Goal: Information Seeking & Learning: Find specific page/section

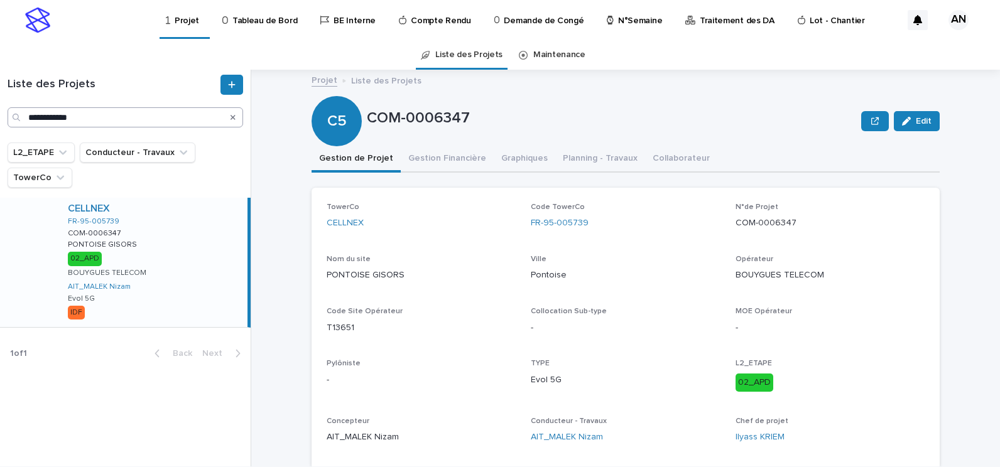
click at [232, 119] on icon "Search" at bounding box center [233, 117] width 5 height 5
click at [173, 123] on input "Search" at bounding box center [126, 117] width 236 height 20
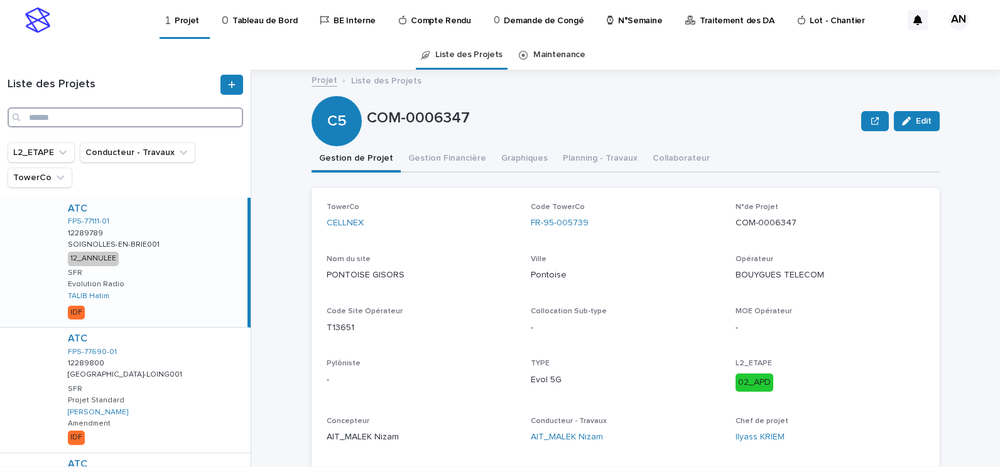
paste input "**********"
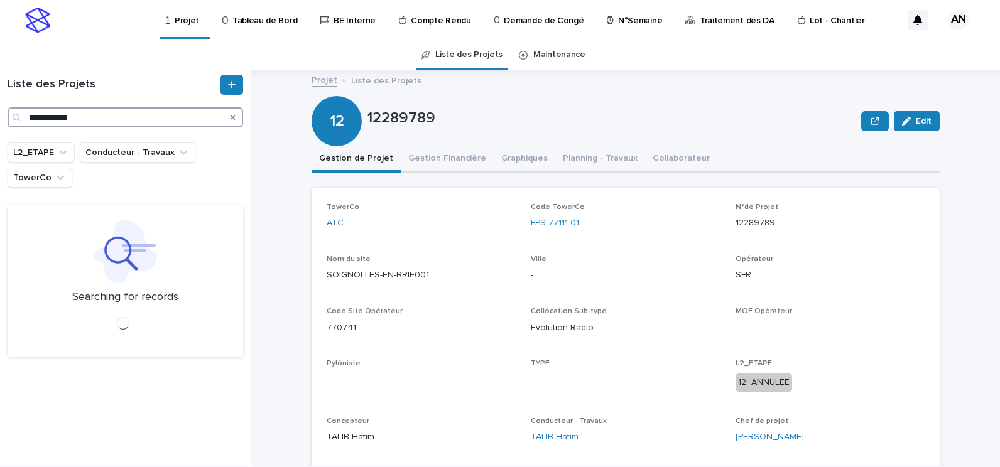
type input "**********"
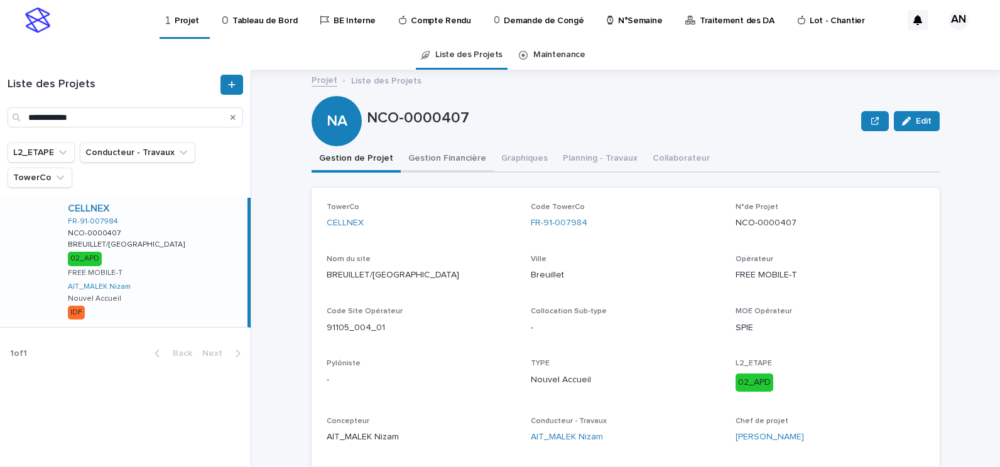
click at [433, 165] on button "Gestion Financière" at bounding box center [447, 159] width 93 height 26
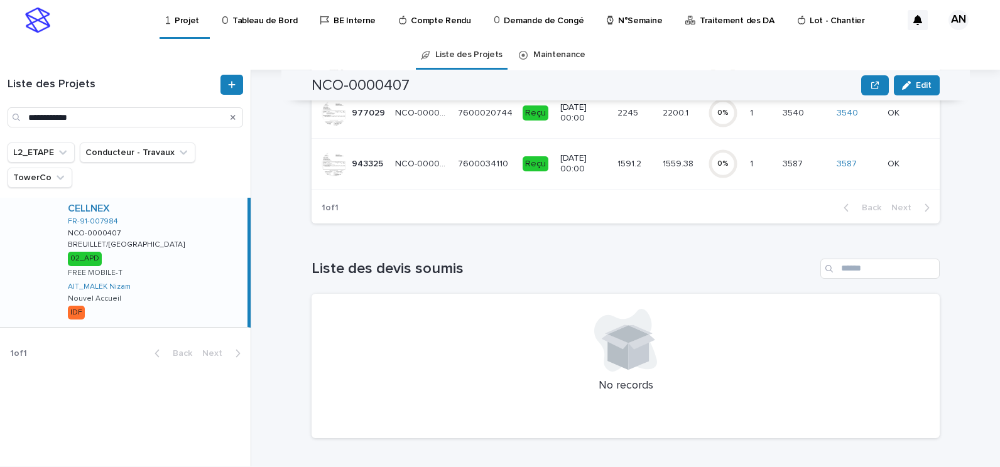
scroll to position [126, 0]
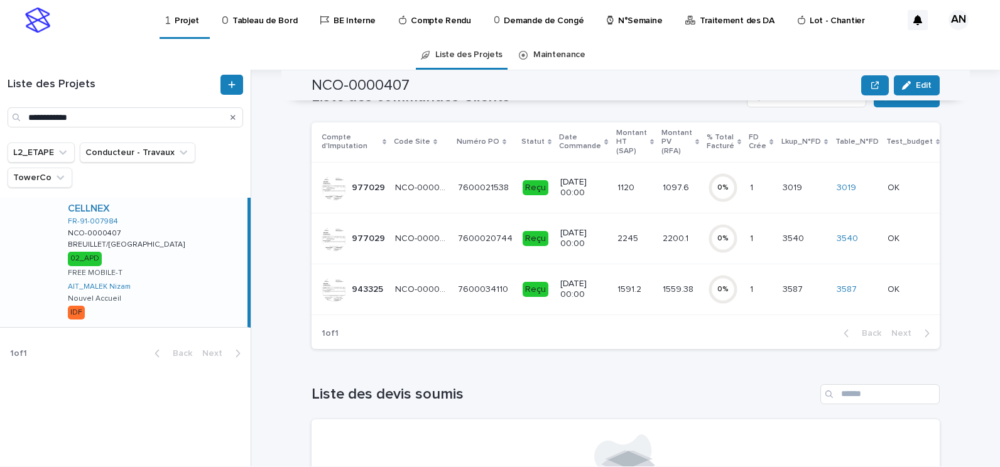
click at [590, 296] on p "3/9/2025 00:00" at bounding box center [583, 289] width 46 height 21
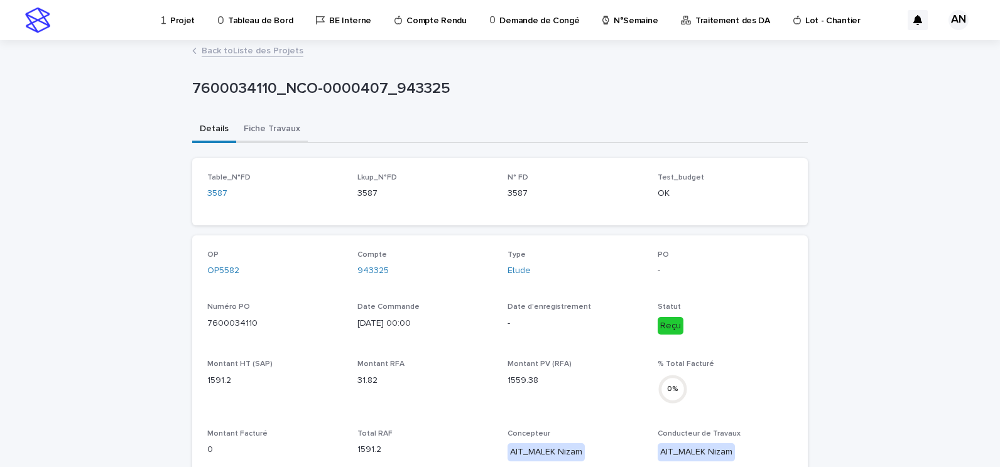
click at [272, 132] on button "Fiche Travaux" at bounding box center [272, 130] width 72 height 26
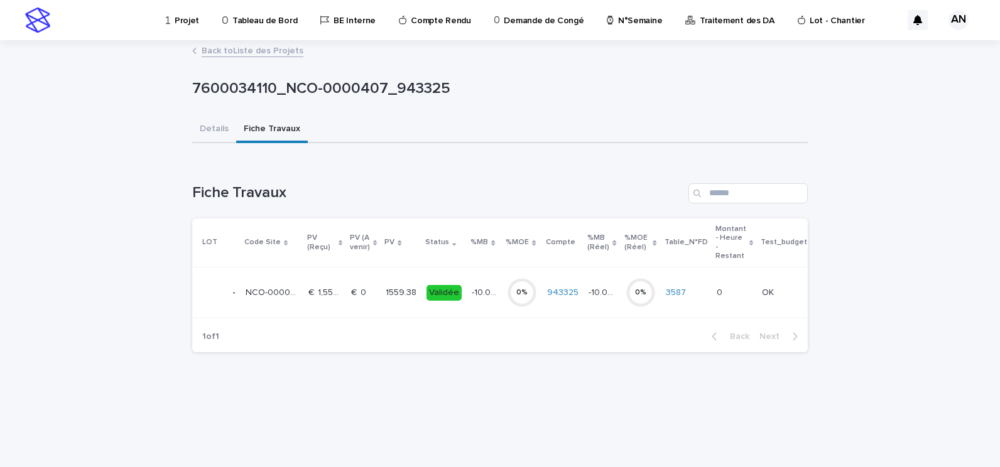
click at [376, 299] on td "€  0 €  0" at bounding box center [363, 293] width 35 height 51
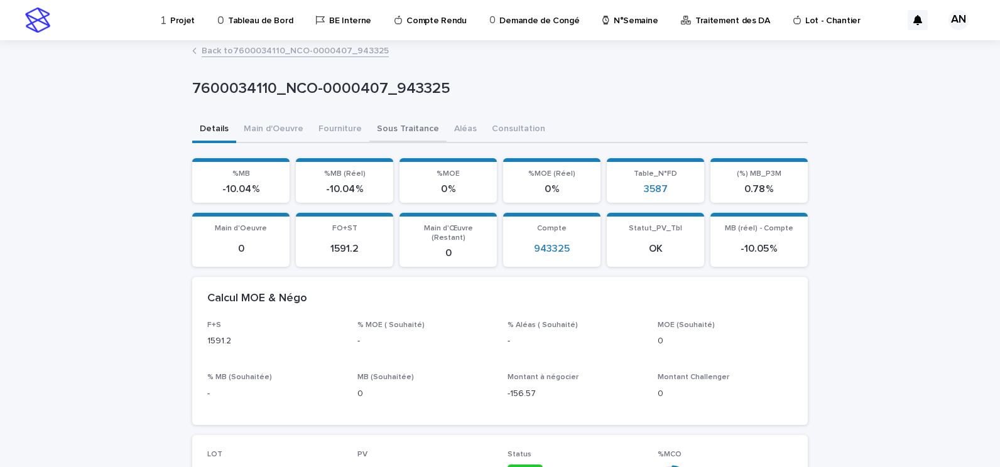
click at [407, 129] on button "Sous Traitance" at bounding box center [407, 130] width 77 height 26
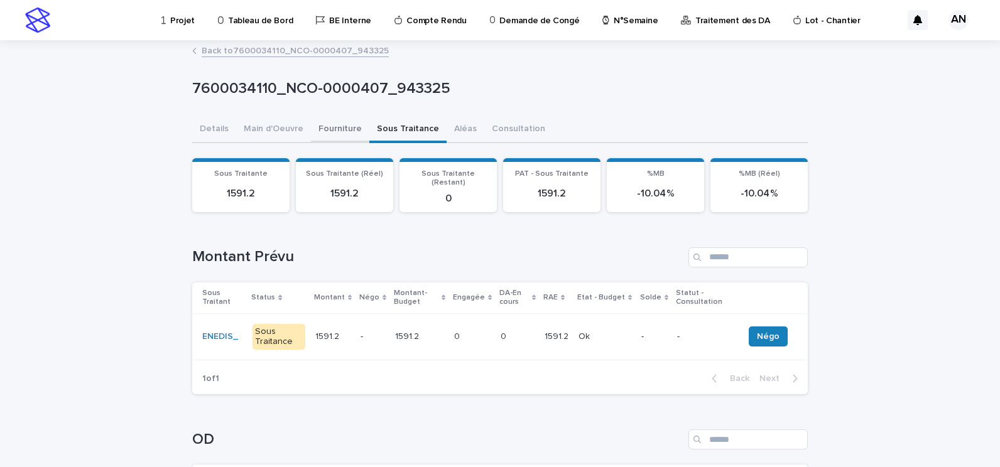
click at [325, 126] on button "Fourniture" at bounding box center [340, 130] width 58 height 26
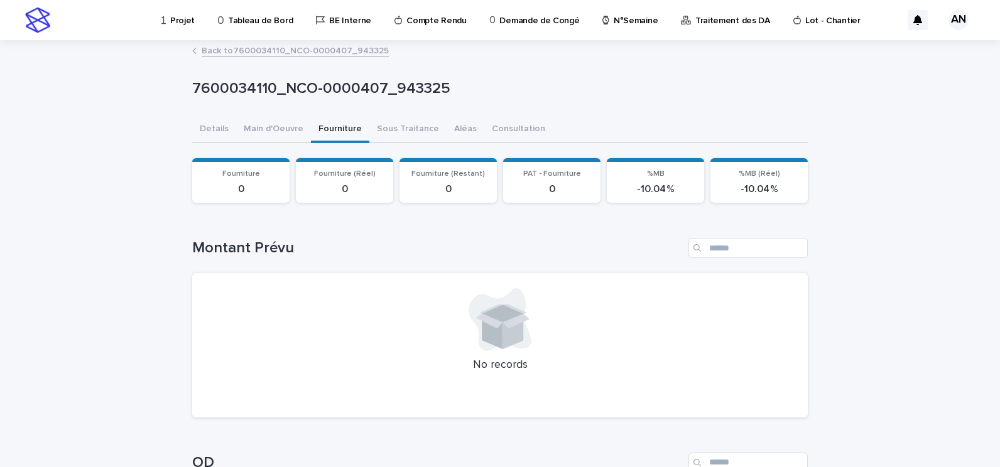
click at [280, 56] on link "Back to 7600034110_NCO-0000407_943325" at bounding box center [295, 50] width 187 height 14
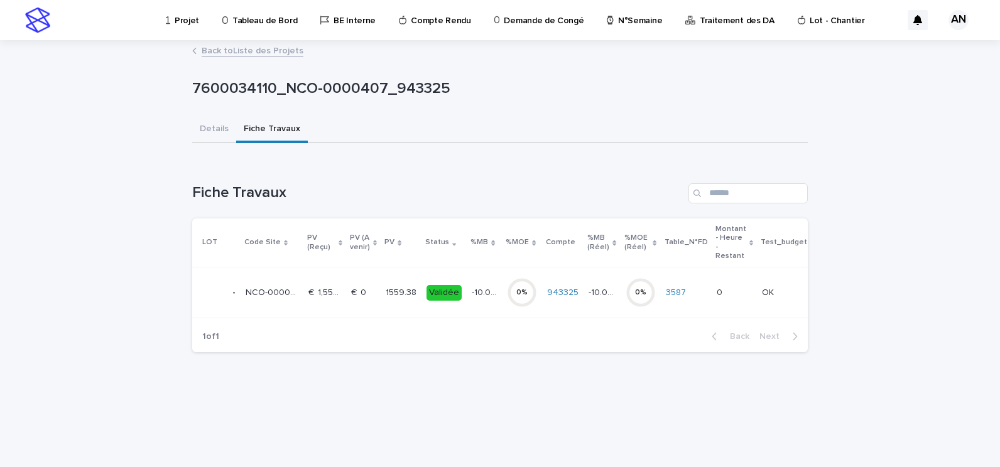
click at [274, 46] on link "Back to Liste des Projets" at bounding box center [253, 50] width 102 height 14
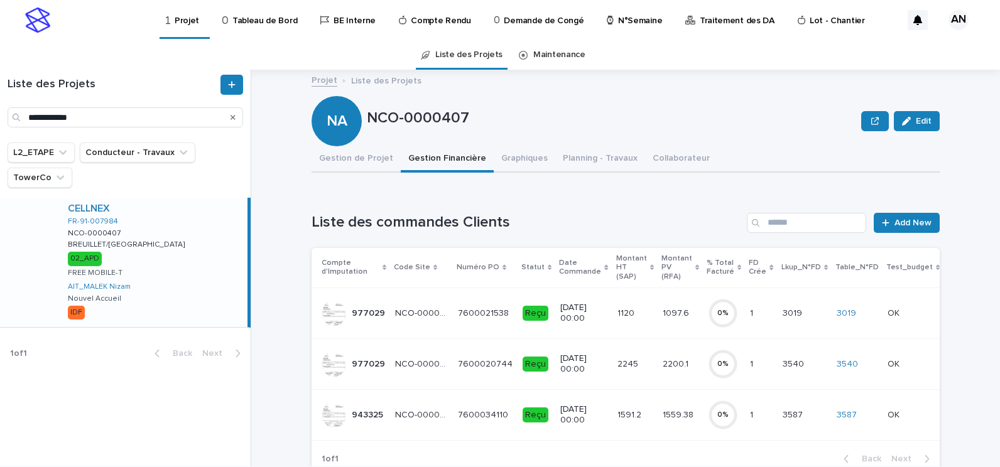
click at [594, 370] on td "25/6/2025 00:00" at bounding box center [583, 364] width 57 height 51
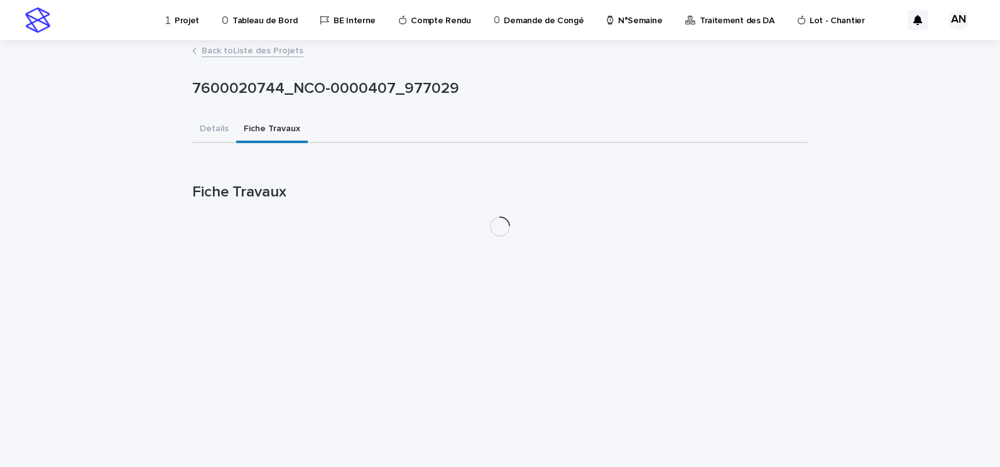
click at [253, 127] on button "Fiche Travaux" at bounding box center [272, 130] width 72 height 26
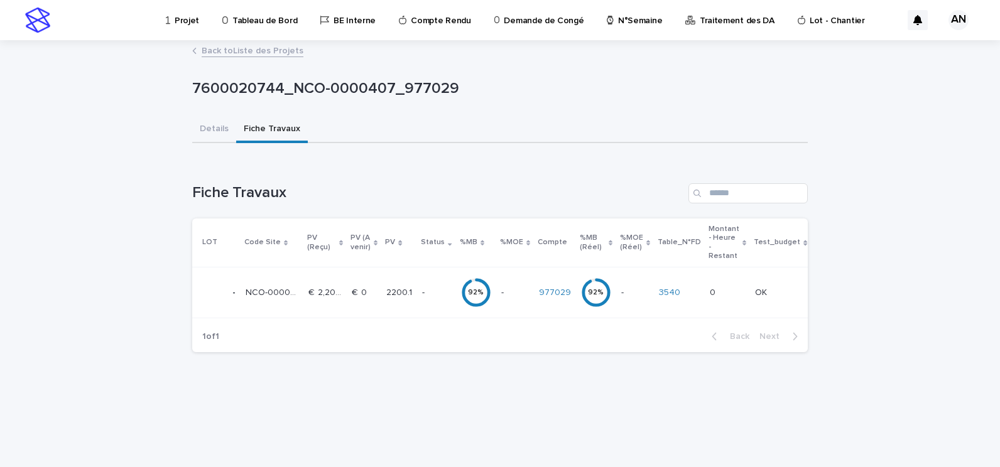
click at [432, 293] on p "-" at bounding box center [436, 293] width 28 height 11
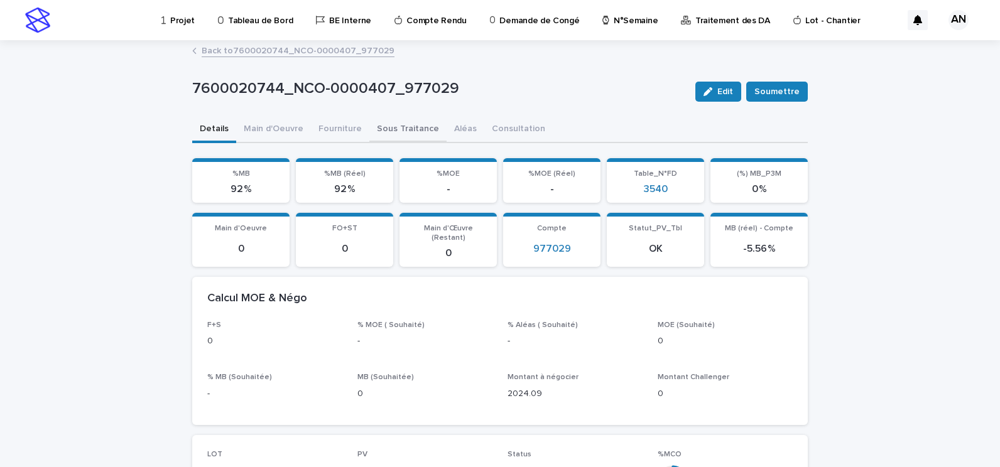
click at [392, 134] on button "Sous Traitance" at bounding box center [407, 130] width 77 height 26
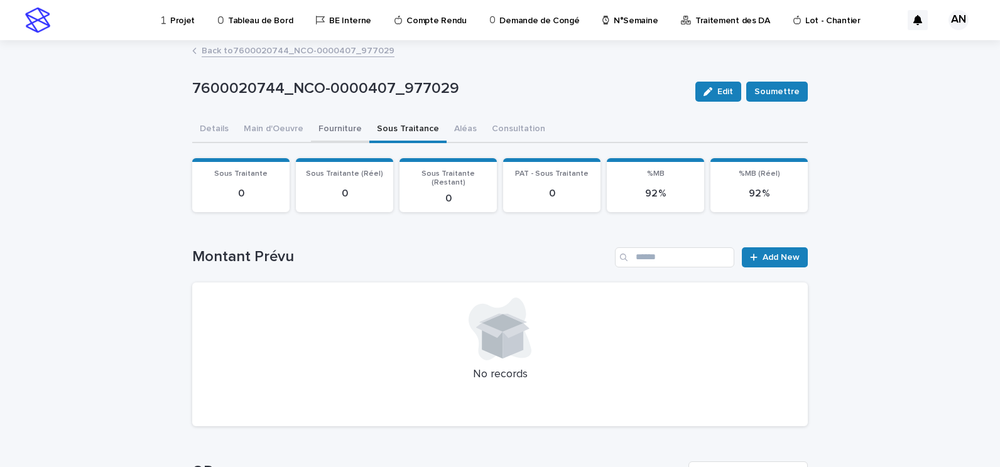
click at [333, 137] on button "Fourniture" at bounding box center [340, 130] width 58 height 26
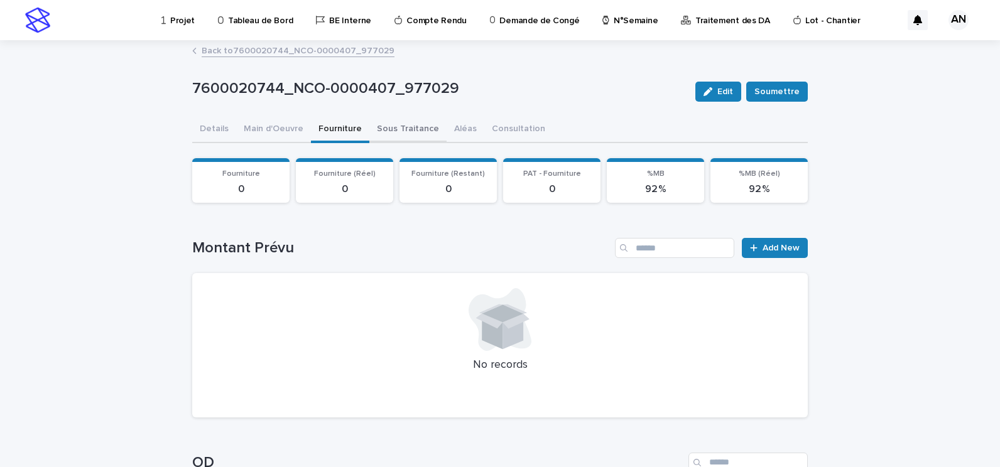
click at [374, 127] on button "Sous Traitance" at bounding box center [407, 130] width 77 height 26
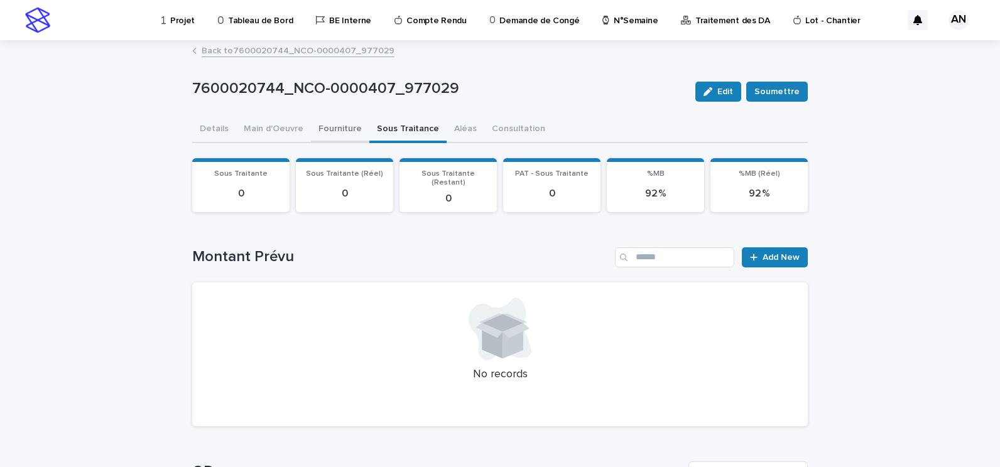
click at [322, 128] on button "Fourniture" at bounding box center [340, 130] width 58 height 26
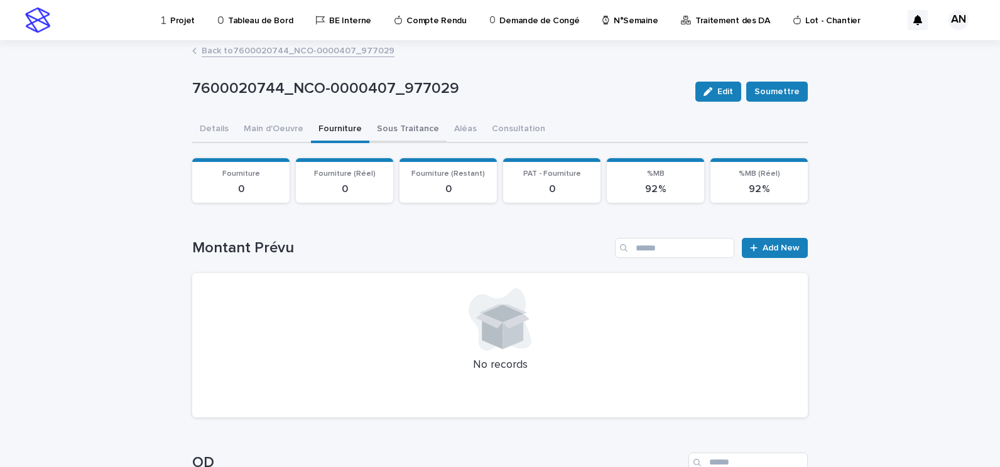
click at [405, 132] on button "Sous Traitance" at bounding box center [407, 130] width 77 height 26
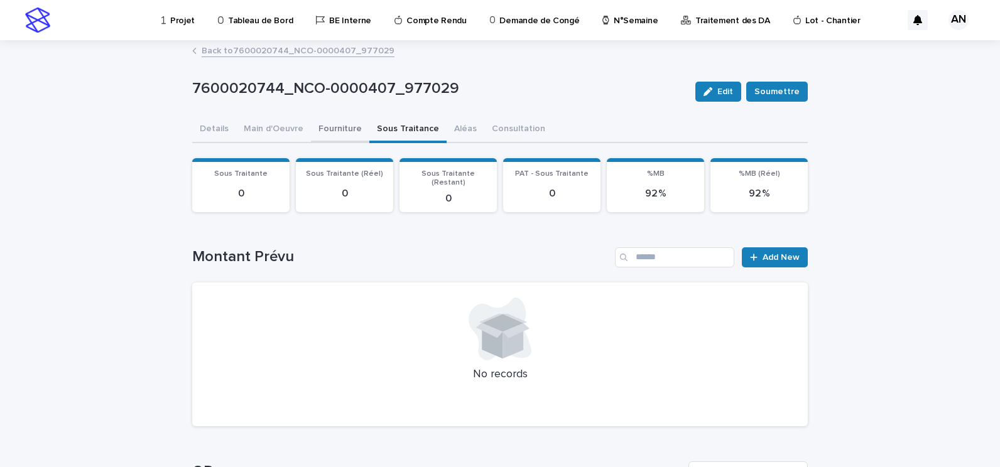
click at [315, 129] on button "Fourniture" at bounding box center [340, 130] width 58 height 26
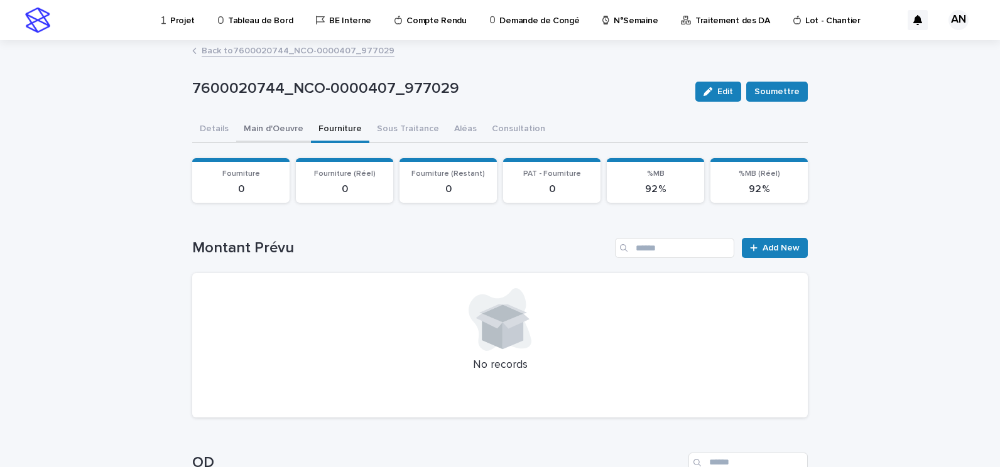
click at [265, 129] on button "Main d'Oeuvre" at bounding box center [273, 130] width 75 height 26
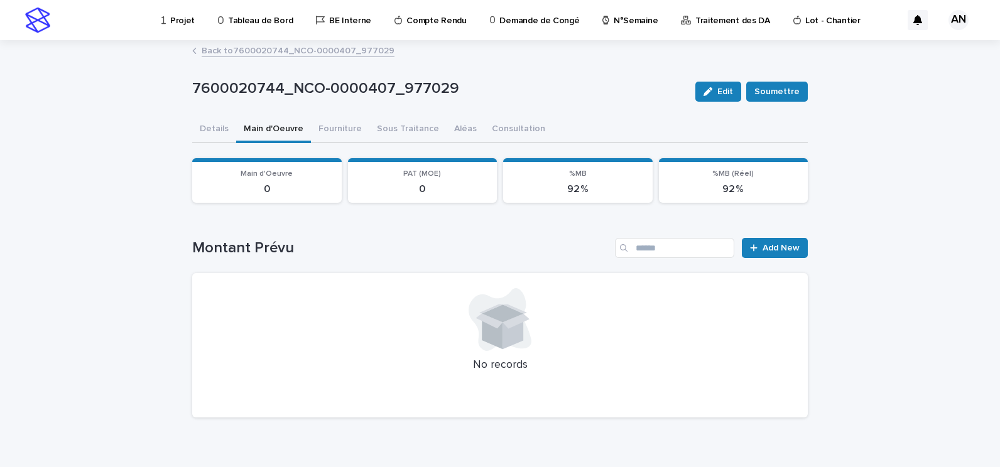
click at [264, 41] on div "7600020744_NCO-0000407_977029 Edit Soumettre 7600020744_NCO-0000407_977029 Edit…" at bounding box center [500, 234] width 616 height 386
click at [264, 55] on link "Back to 7600020744_NCO-0000407_977029" at bounding box center [298, 50] width 193 height 14
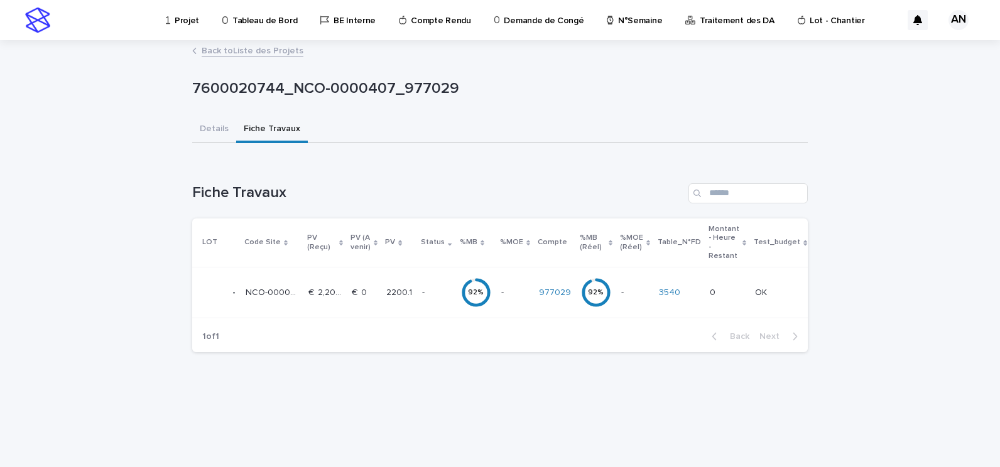
click at [252, 51] on link "Back to Liste des Projets" at bounding box center [253, 50] width 102 height 14
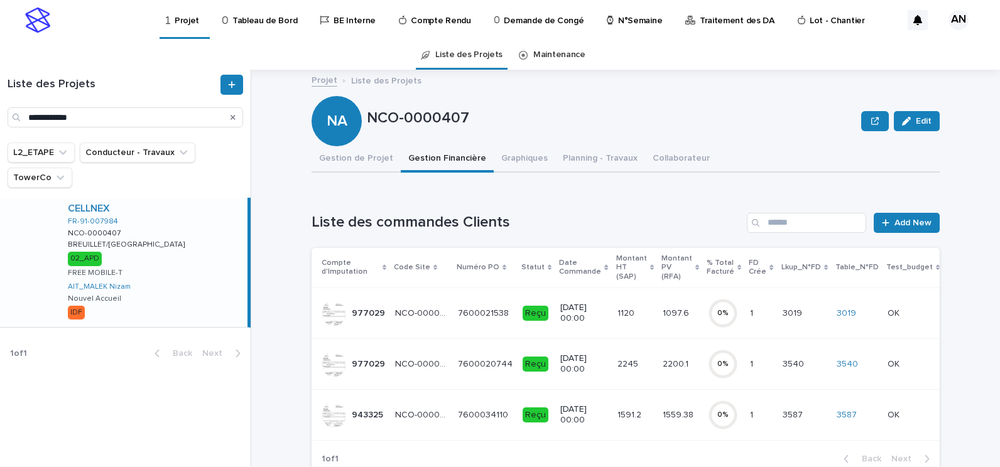
click at [590, 322] on p "12/5/2025 00:00" at bounding box center [583, 313] width 46 height 21
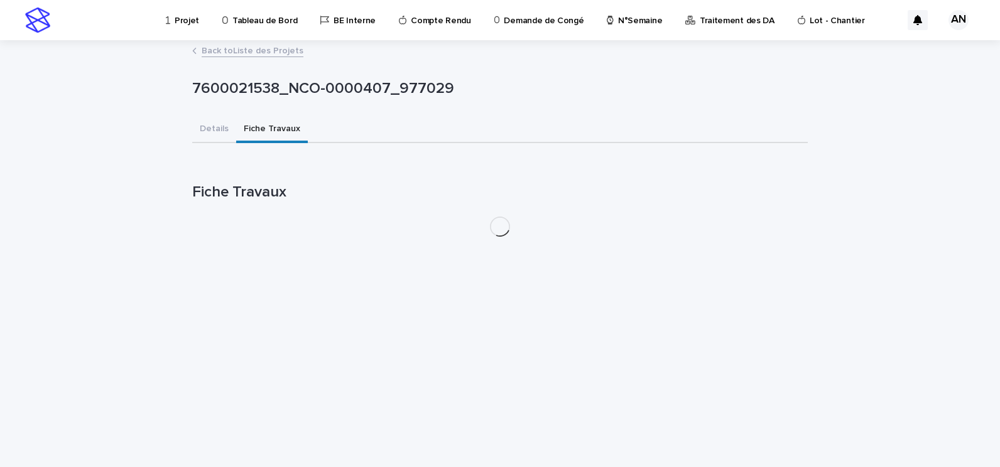
click at [266, 126] on button "Fiche Travaux" at bounding box center [272, 130] width 72 height 26
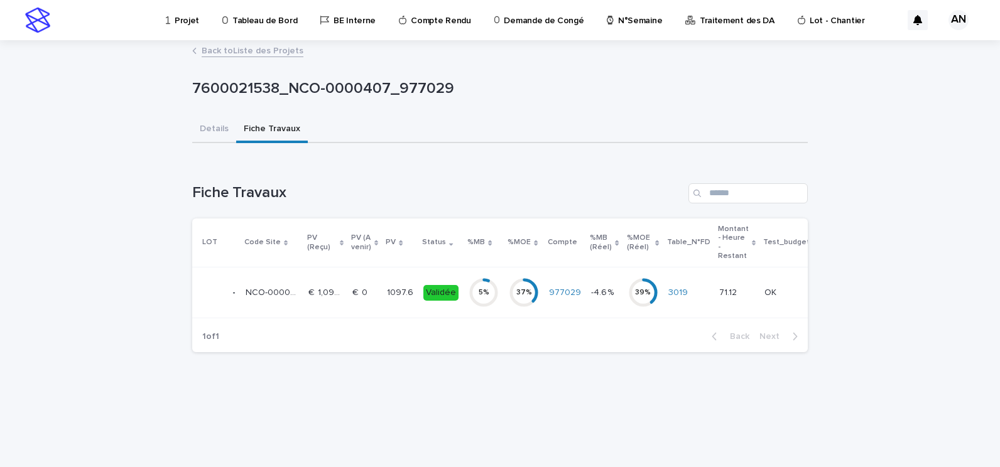
click at [359, 290] on p "€  0" at bounding box center [361, 291] width 18 height 13
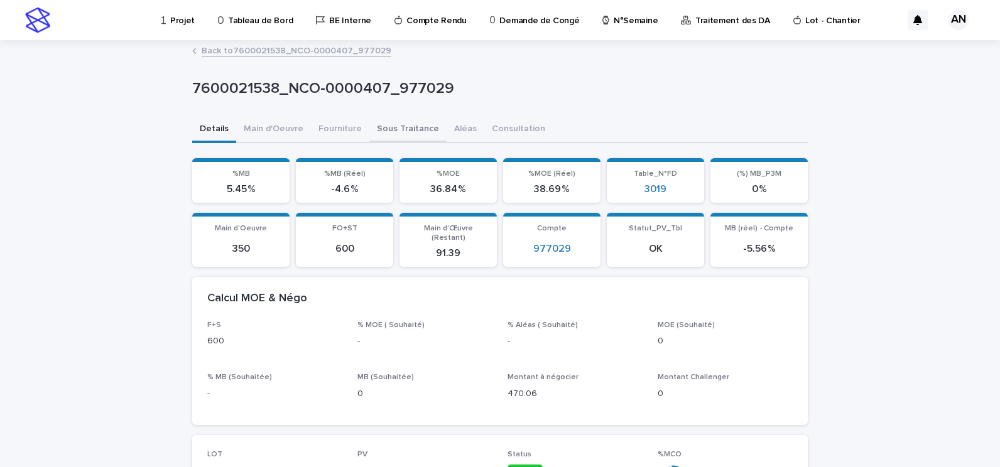
click at [378, 131] on button "Sous Traitance" at bounding box center [407, 130] width 77 height 26
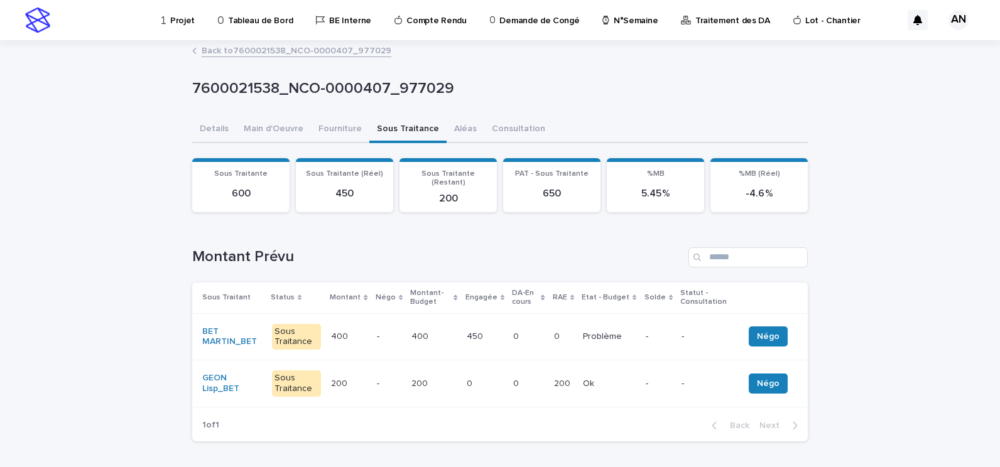
click at [380, 332] on p "-" at bounding box center [389, 337] width 25 height 11
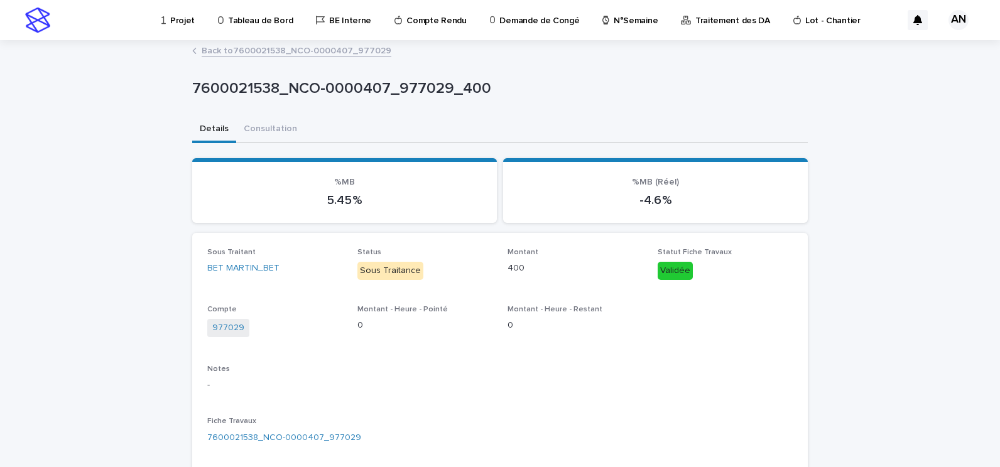
click at [292, 55] on link "Back to 7600021538_NCO-0000407_977029" at bounding box center [297, 50] width 190 height 14
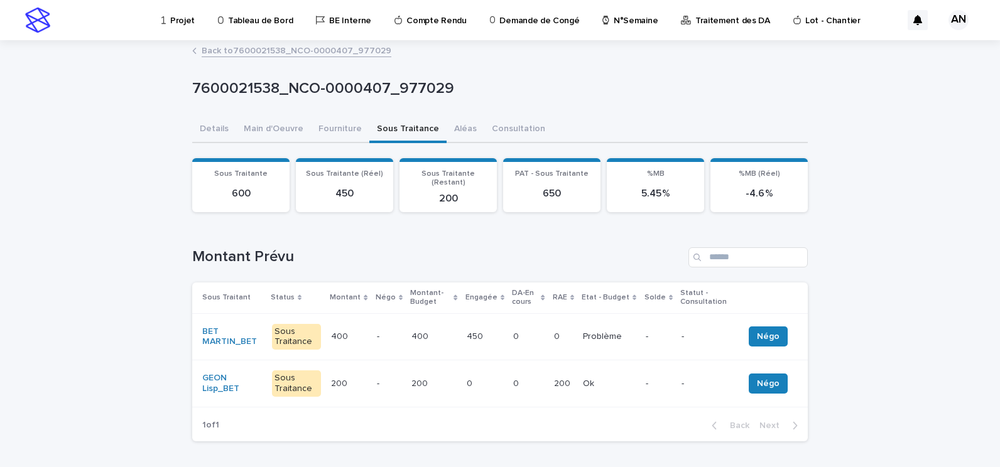
click at [292, 52] on link "Back to 7600021538_NCO-0000407_977029" at bounding box center [297, 50] width 190 height 14
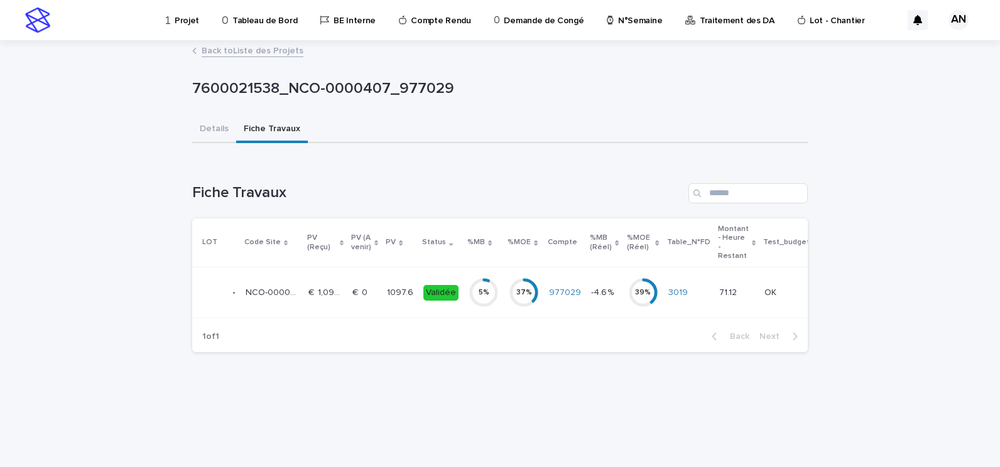
click at [283, 52] on link "Back to Liste des Projets" at bounding box center [253, 50] width 102 height 14
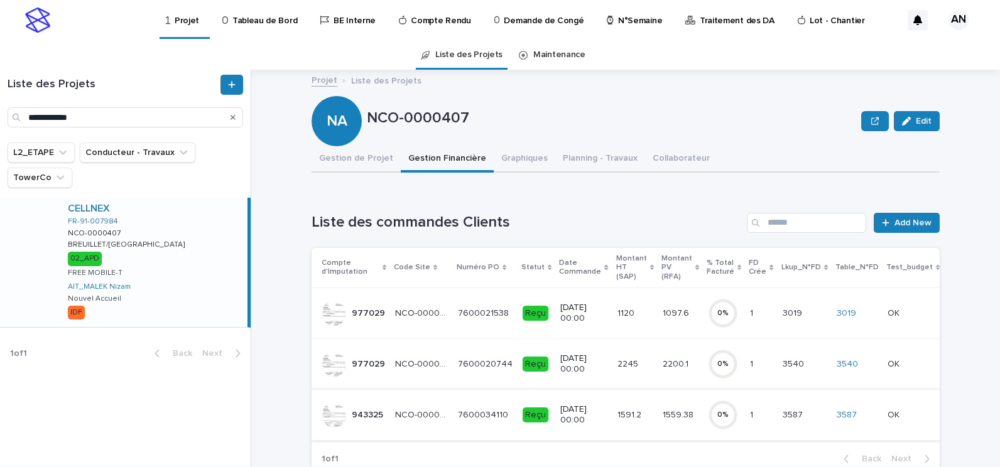
scroll to position [63, 0]
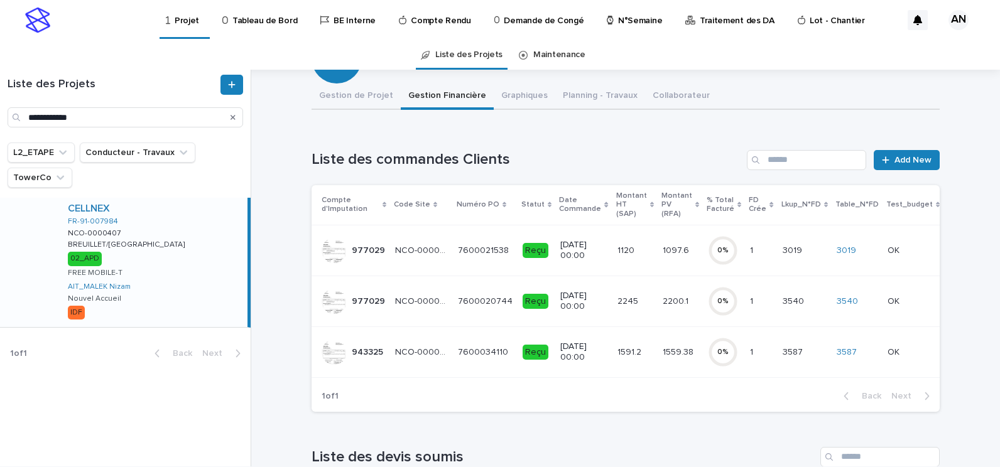
click at [591, 312] on p "25/6/2025 00:00" at bounding box center [583, 301] width 46 height 21
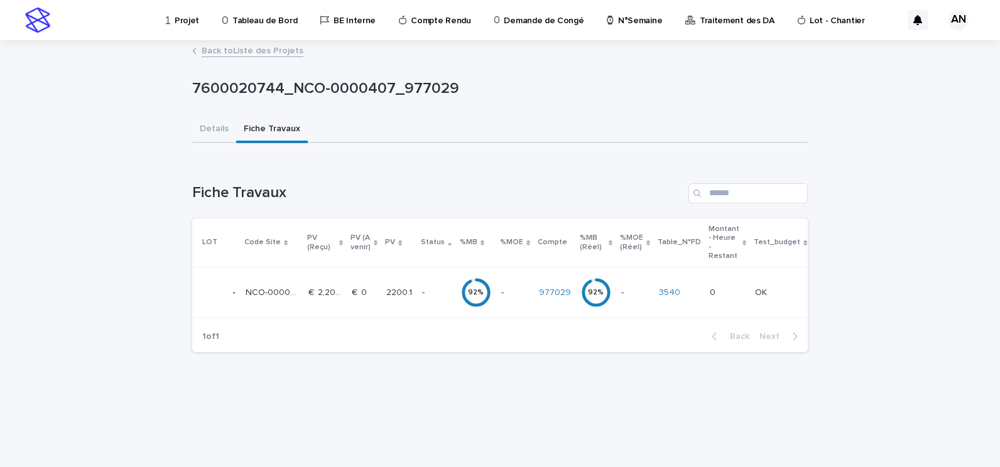
click at [283, 134] on button "Fiche Travaux" at bounding box center [272, 130] width 72 height 26
click at [403, 298] on div "2200.1 2200.1" at bounding box center [399, 293] width 26 height 21
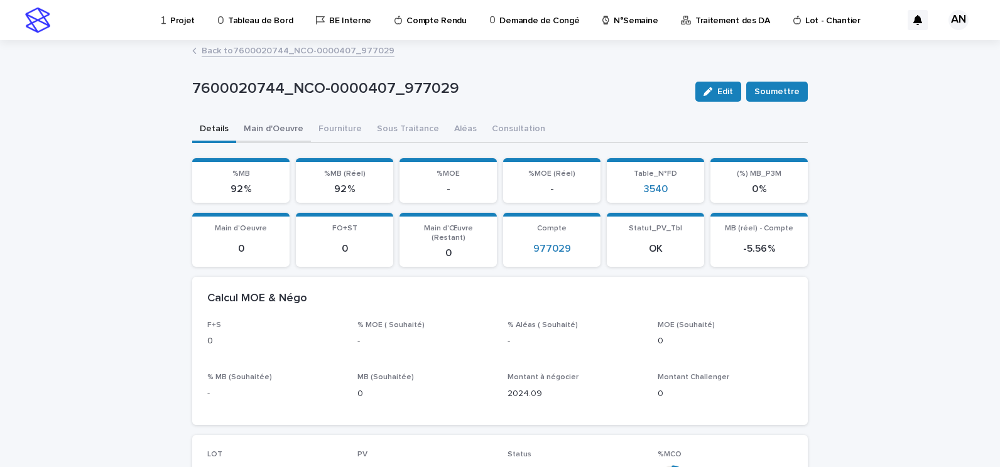
click at [276, 126] on button "Main d'Oeuvre" at bounding box center [273, 130] width 75 height 26
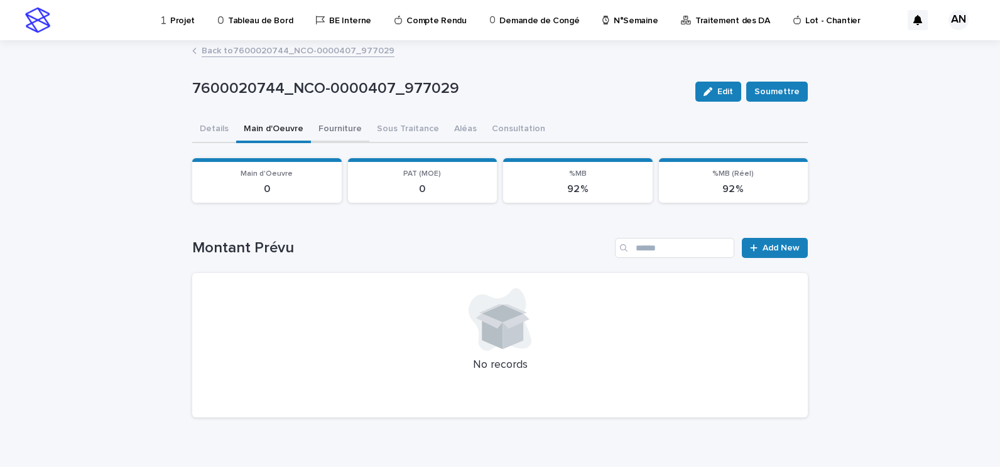
click at [346, 131] on button "Fourniture" at bounding box center [340, 130] width 58 height 26
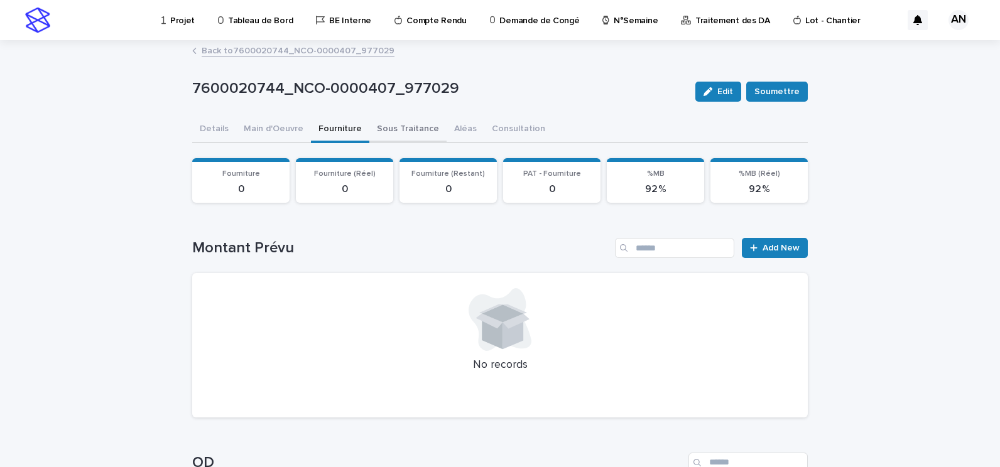
click at [403, 134] on button "Sous Traitance" at bounding box center [407, 130] width 77 height 26
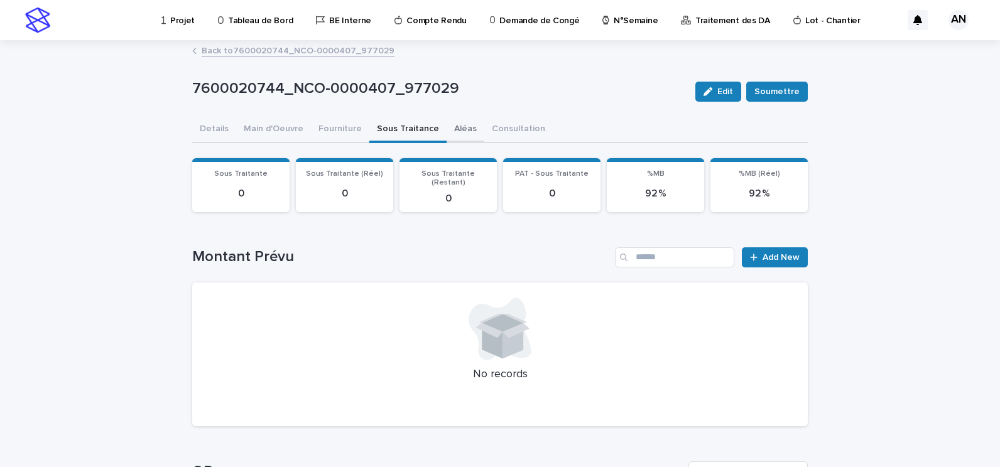
click at [447, 132] on button "Aléas" at bounding box center [466, 130] width 38 height 26
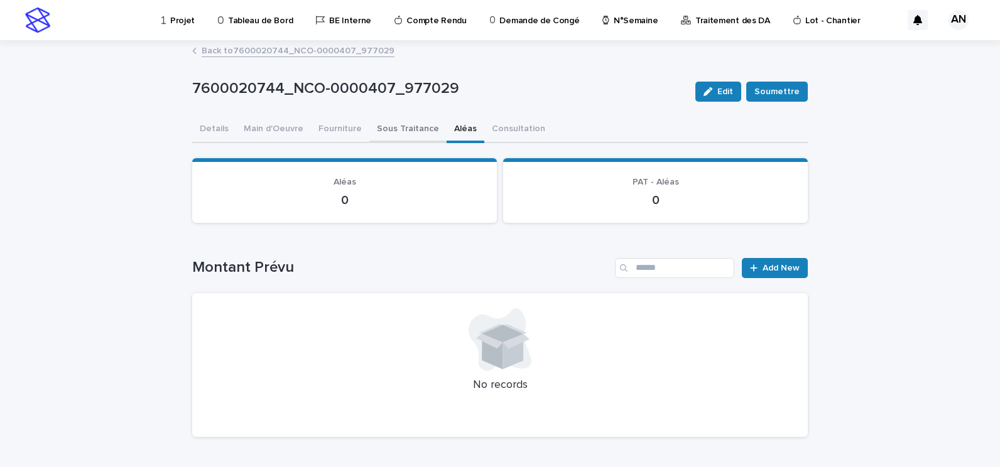
click at [377, 126] on button "Sous Traitance" at bounding box center [407, 130] width 77 height 26
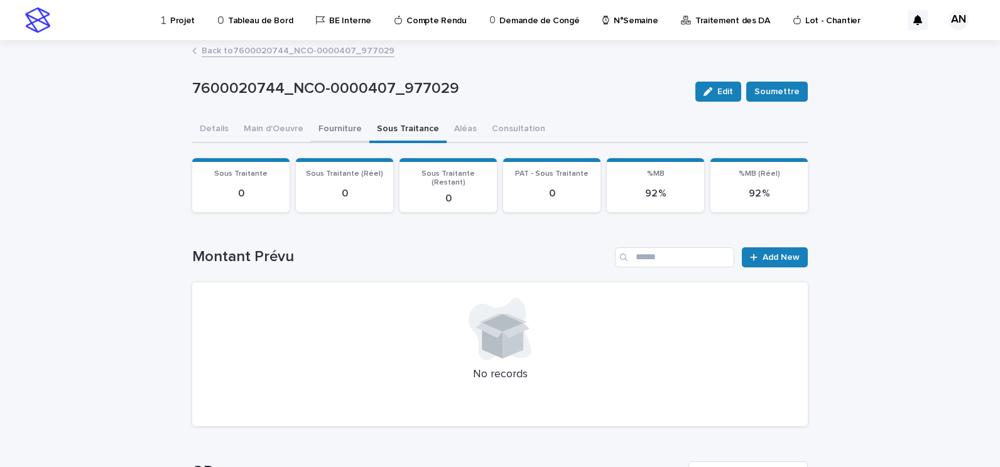
click at [330, 126] on button "Fourniture" at bounding box center [340, 130] width 58 height 26
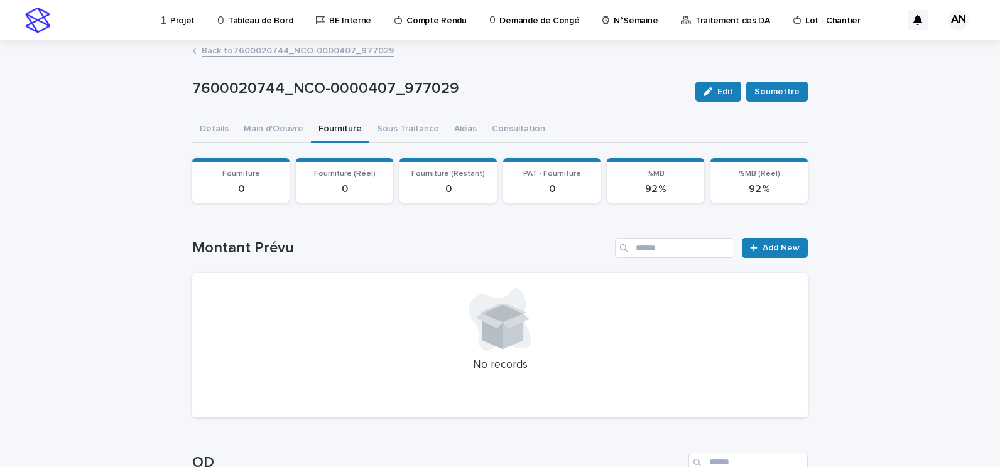
click at [176, 13] on p "Projet" at bounding box center [182, 13] width 25 height 26
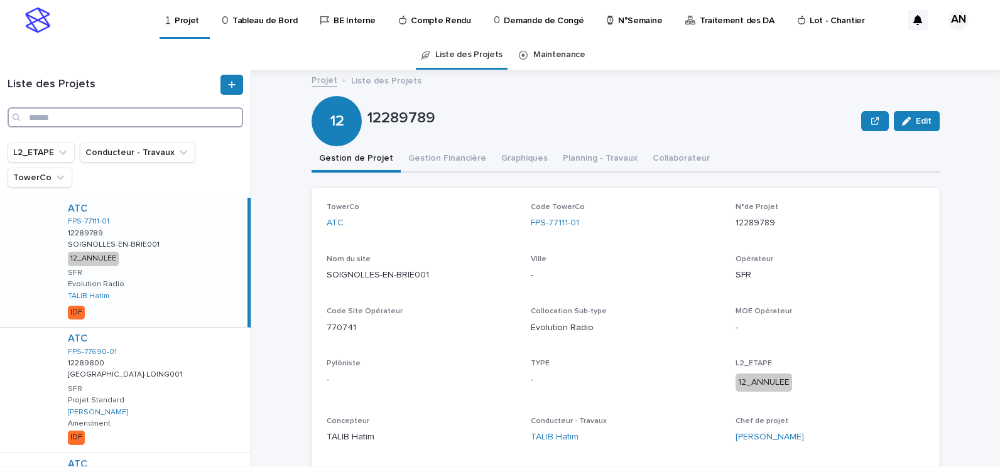
click at [82, 123] on input "Search" at bounding box center [126, 117] width 236 height 20
paste input "**********"
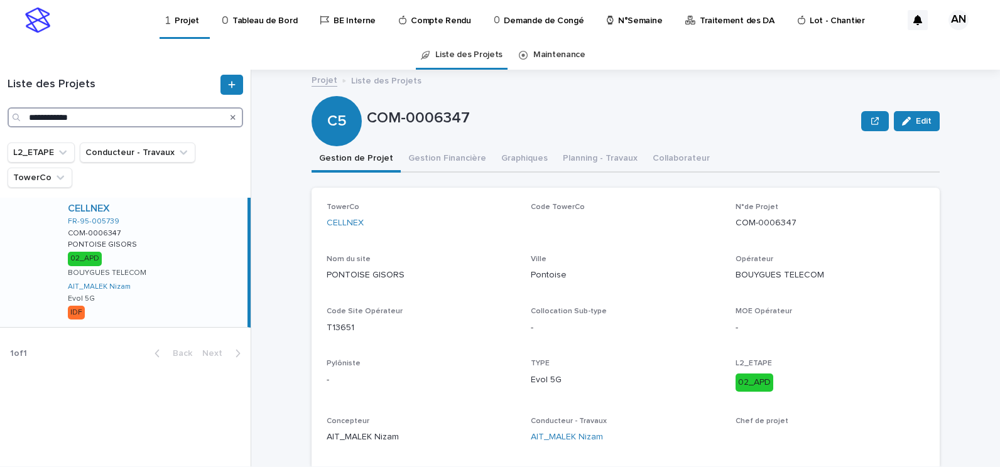
type input "**********"
click at [202, 229] on div "CELLNEX FR-95-005739 COM-0006347 COM-0006347 PONTOISE GISORS PONTOISE GISORS 02…" at bounding box center [153, 262] width 190 height 129
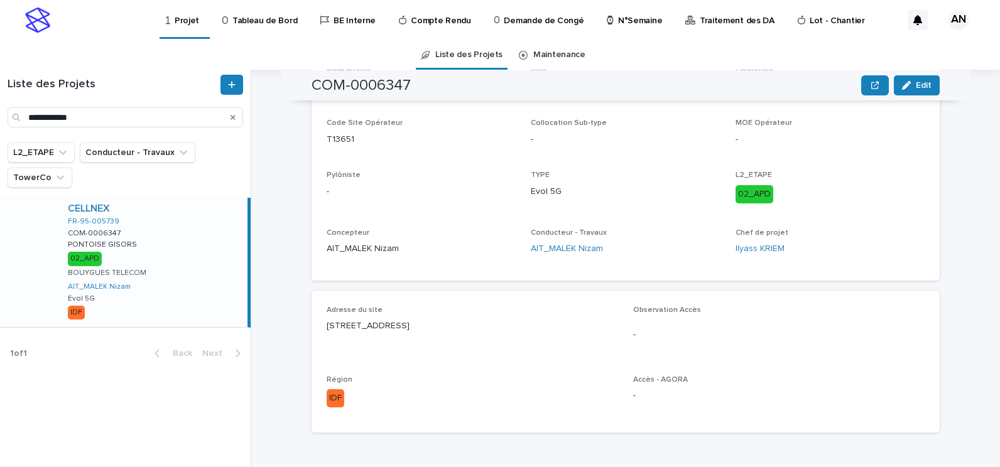
scroll to position [63, 0]
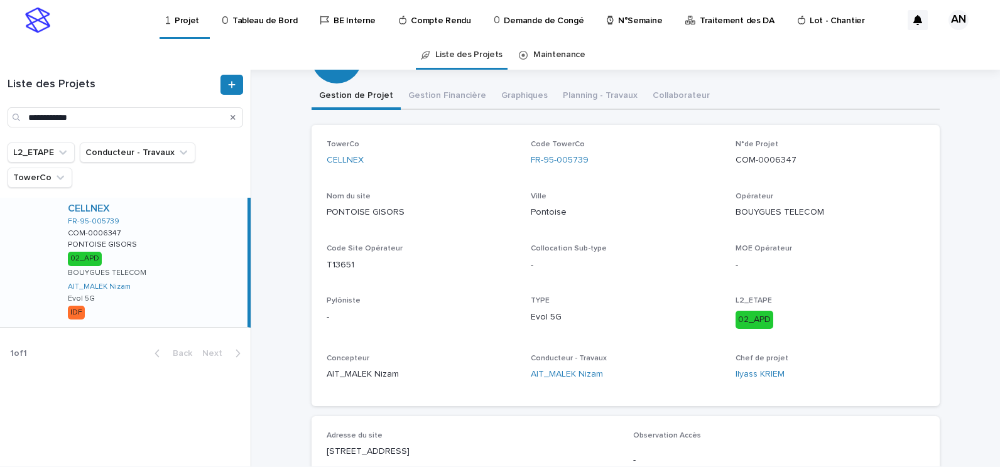
click at [622, 166] on div "FR-95-005739" at bounding box center [625, 160] width 189 height 13
drag, startPoint x: 602, startPoint y: 156, endPoint x: 522, endPoint y: 158, distance: 79.8
click at [522, 158] on div "TowerCo CELLNEX Code TowerCo FR-95-005739 N°de Projet COM-0006347 Nom du site P…" at bounding box center [626, 265] width 598 height 251
copy link "FR-95-005739"
click at [939, 142] on div "Projet Liste des Projets COM-0006347 Edit C5 COM-0006347 Edit Sorry, there was …" at bounding box center [633, 268] width 734 height 397
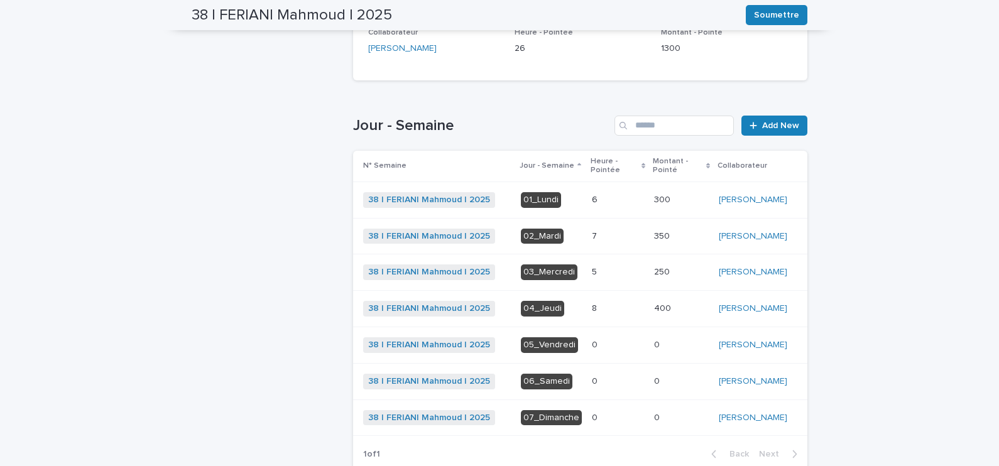
scroll to position [270, 0]
